Goal: Task Accomplishment & Management: Manage account settings

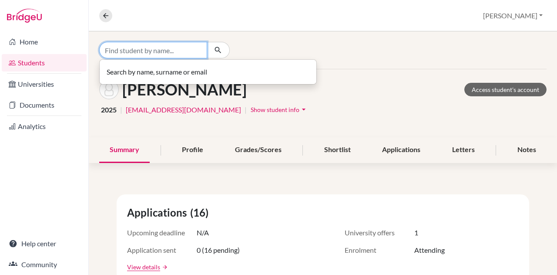
click at [145, 53] on input "Find student by name..." at bounding box center [153, 50] width 108 height 17
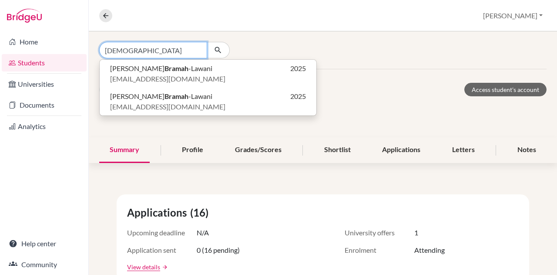
type input "[DEMOGRAPHIC_DATA]"
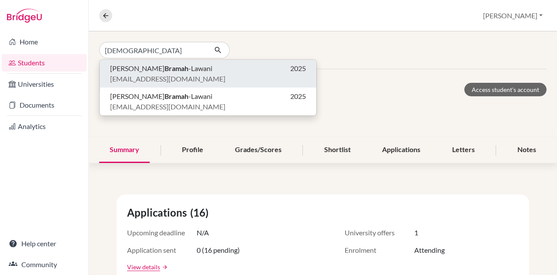
click button "[PERSON_NAME] 2025 [EMAIL_ADDRESS][DOMAIN_NAME]" at bounding box center [208, 74] width 217 height 28
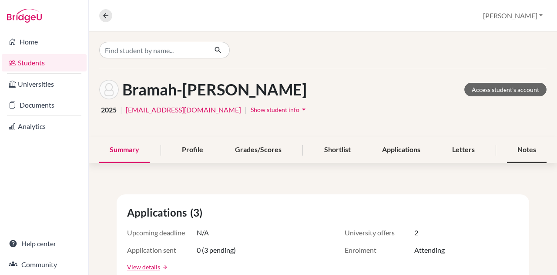
click at [512, 155] on div "Notes" at bounding box center [527, 150] width 40 height 26
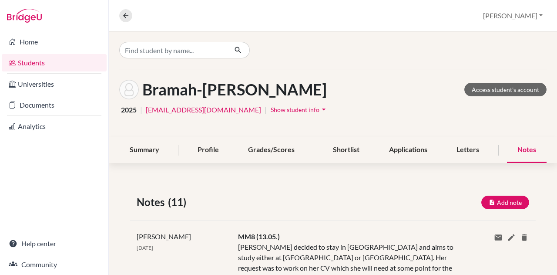
scroll to position [27, 0]
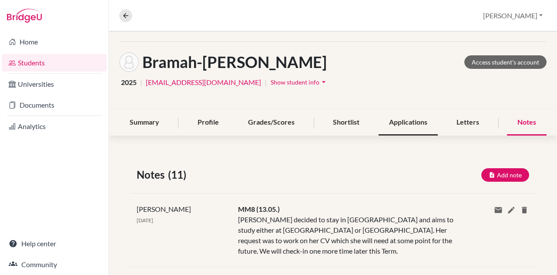
click at [410, 122] on div "Applications" at bounding box center [408, 123] width 59 height 26
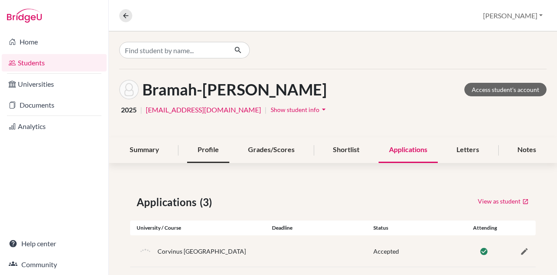
click at [220, 145] on div "Profile" at bounding box center [208, 150] width 42 height 26
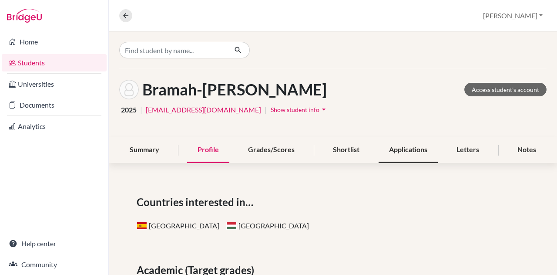
click at [391, 160] on div "Applications" at bounding box center [408, 150] width 59 height 26
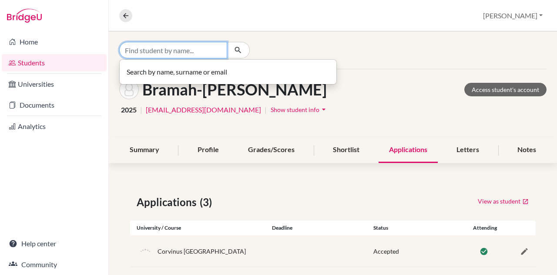
click at [178, 52] on input "Find student by name..." at bounding box center [173, 50] width 108 height 17
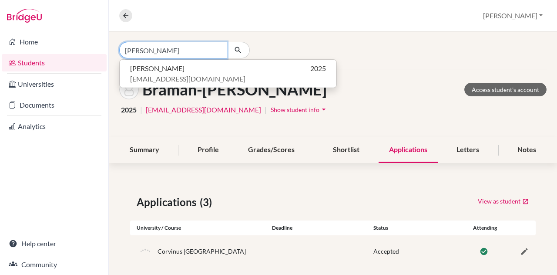
type input "[PERSON_NAME]"
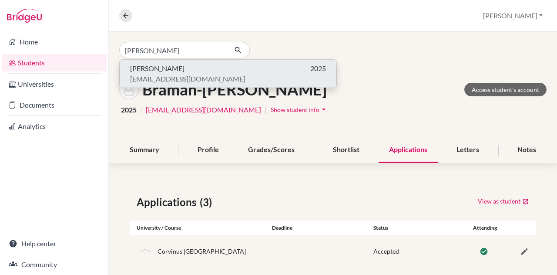
click button "[PERSON_NAME] 2025 [EMAIL_ADDRESS][DOMAIN_NAME]" at bounding box center [228, 74] width 217 height 28
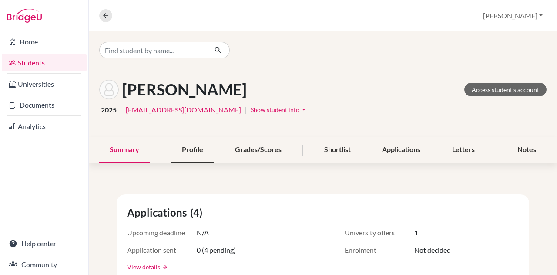
click at [187, 162] on div "Profile" at bounding box center [193, 150] width 42 height 26
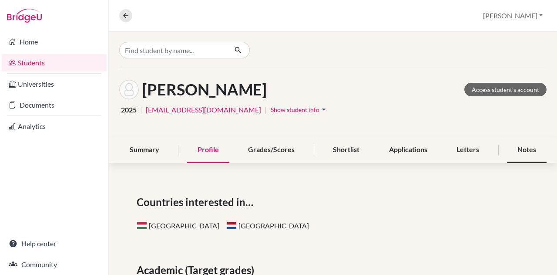
click at [512, 155] on div "Notes" at bounding box center [527, 150] width 40 height 26
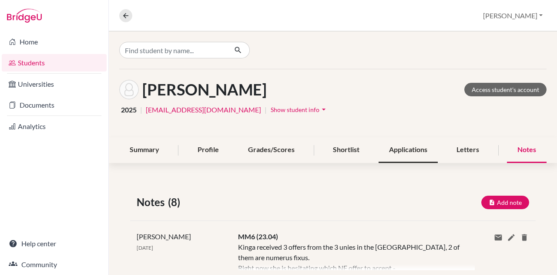
click at [407, 152] on div "Applications" at bounding box center [408, 150] width 59 height 26
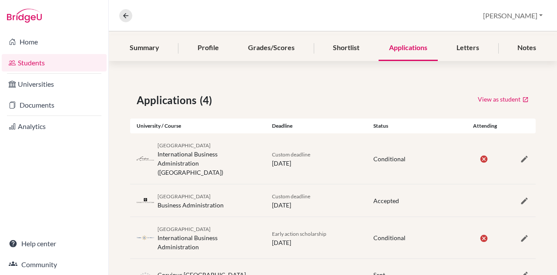
scroll to position [128, 0]
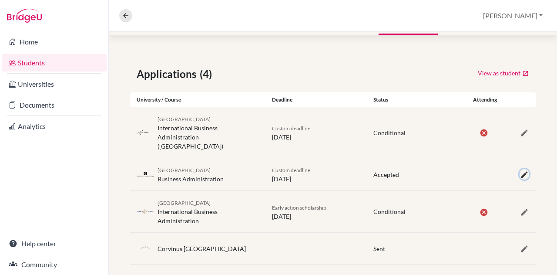
click at [520, 170] on icon "button" at bounding box center [524, 174] width 9 height 9
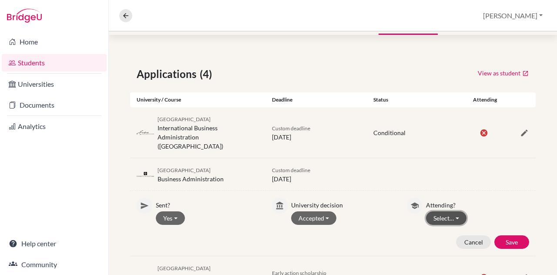
click at [451, 211] on button "Select…" at bounding box center [446, 218] width 41 height 14
click at [452, 230] on button "Attending" at bounding box center [461, 237] width 69 height 14
click at [510, 236] on button "Save" at bounding box center [512, 242] width 35 height 14
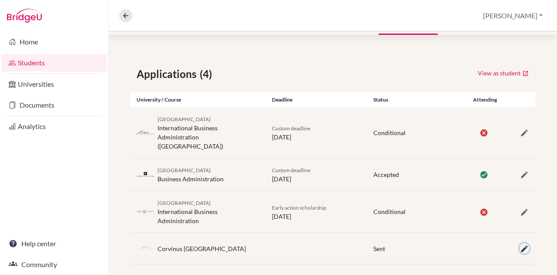
click at [520, 244] on icon "button" at bounding box center [524, 248] width 9 height 9
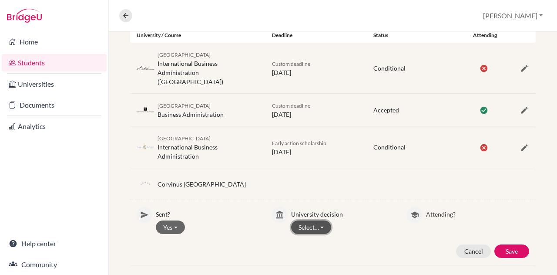
click at [314, 220] on button "Select…" at bounding box center [311, 227] width 41 height 14
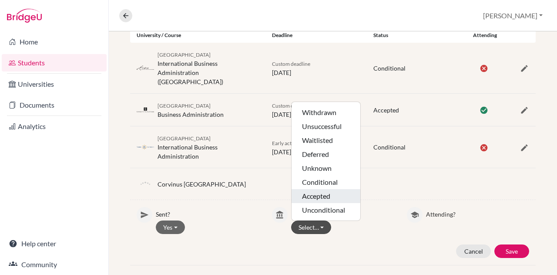
click at [319, 189] on button "Accepted" at bounding box center [326, 196] width 69 height 14
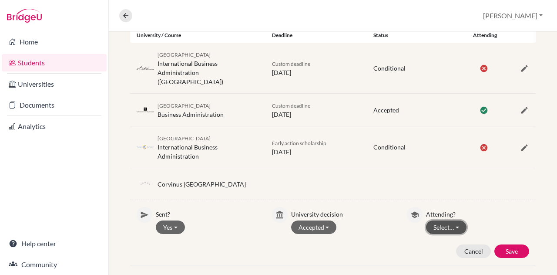
click at [449, 223] on button "Select…" at bounding box center [446, 227] width 41 height 14
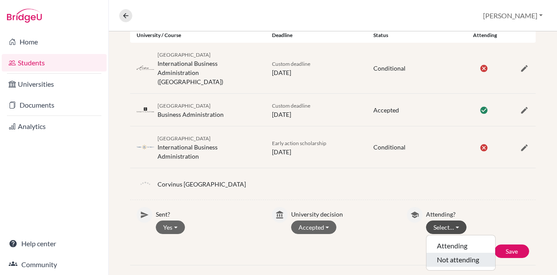
click at [455, 253] on button "Not attending" at bounding box center [461, 260] width 69 height 14
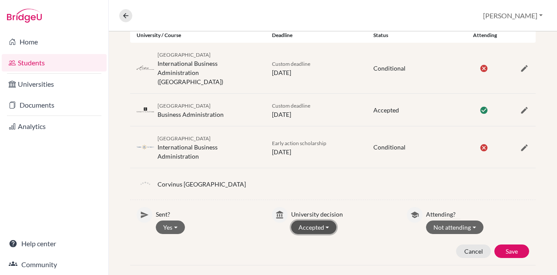
click at [307, 221] on button "Accepted" at bounding box center [314, 227] width 46 height 14
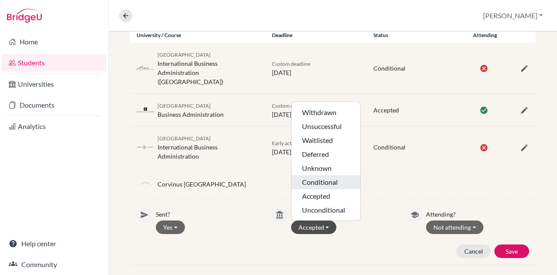
click at [342, 175] on button "Conditional" at bounding box center [326, 182] width 69 height 14
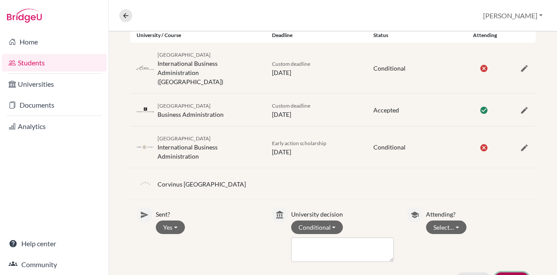
click at [497, 272] on button "Save" at bounding box center [512, 279] width 35 height 14
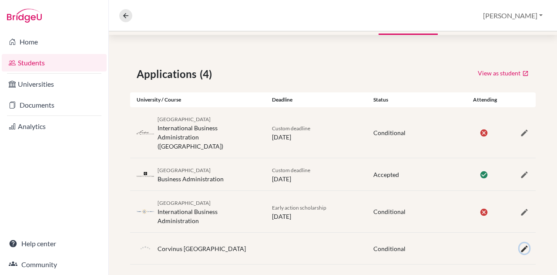
click at [520, 244] on icon "button" at bounding box center [524, 248] width 9 height 9
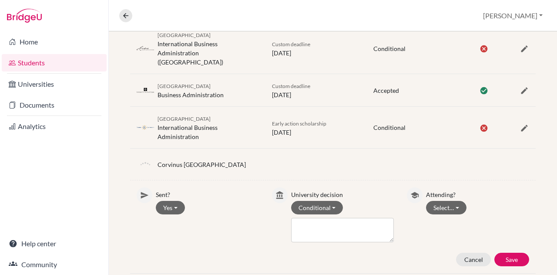
scroll to position [213, 0]
click at [444, 200] on button "Select…" at bounding box center [446, 207] width 41 height 14
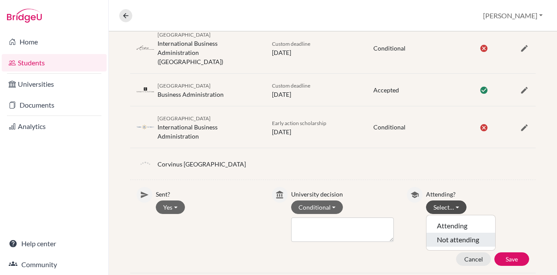
click at [456, 233] on button "Not attending" at bounding box center [461, 240] width 69 height 14
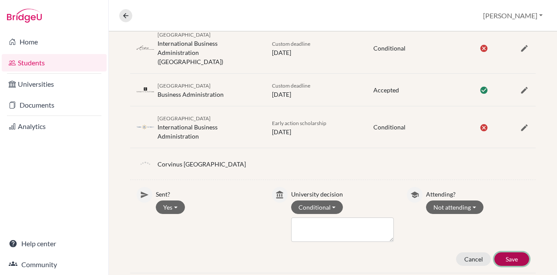
click at [516, 252] on button "Save" at bounding box center [512, 259] width 35 height 14
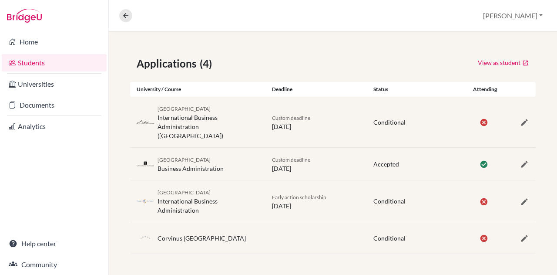
scroll to position [128, 0]
